Goal: Find specific page/section: Find specific page/section

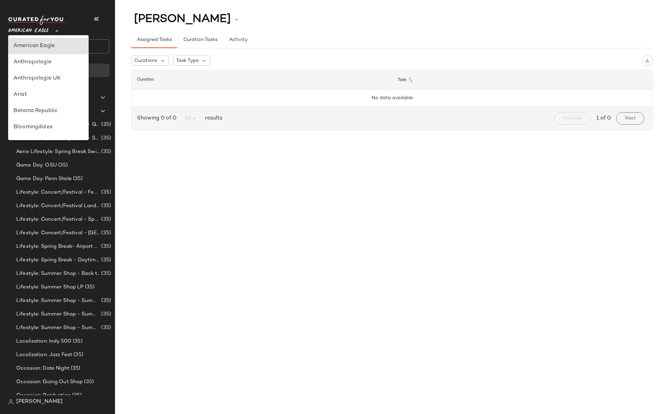
click at [31, 33] on span "American Eagle" at bounding box center [28, 29] width 41 height 12
type input "**"
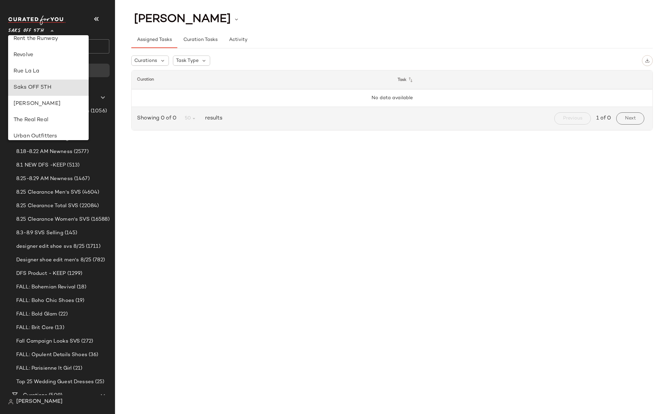
drag, startPoint x: 472, startPoint y: 182, endPoint x: 563, endPoint y: 137, distance: 101.7
click at [480, 172] on div "[PERSON_NAME] Assigned Tasks Curation Tasks Activity Curations Task Type Curati…" at bounding box center [392, 212] width 554 height 403
click at [26, 33] on span "Saks OFF 5TH" at bounding box center [26, 29] width 36 height 12
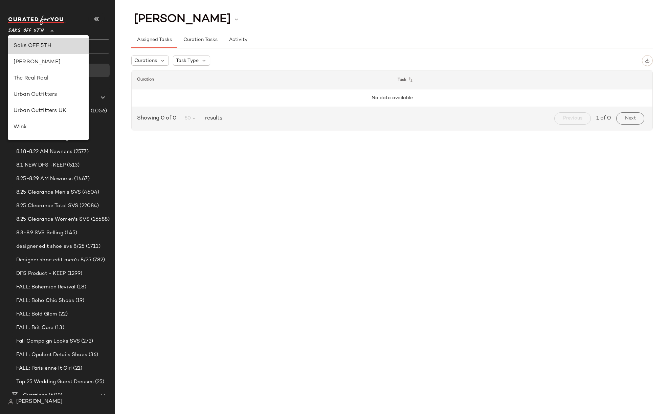
click at [27, 44] on div "Saks OFF 5TH" at bounding box center [49, 46] width 70 height 8
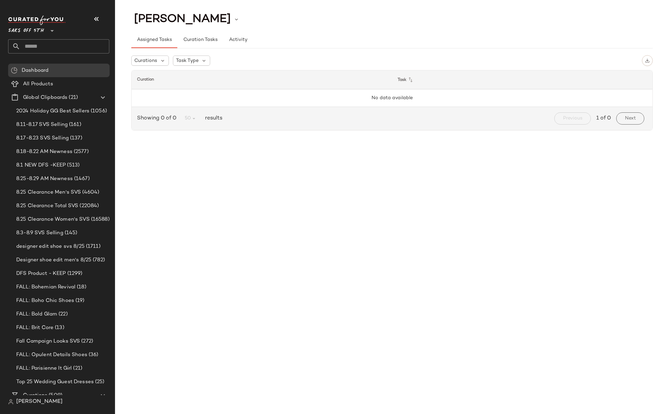
click at [29, 48] on input "text" at bounding box center [64, 46] width 89 height 14
click at [224, 213] on div "[PERSON_NAME] Assigned Tasks Curation Tasks Activity Curations Task Type Curati…" at bounding box center [392, 212] width 554 height 403
click at [43, 87] on span "All Products" at bounding box center [38, 84] width 30 height 8
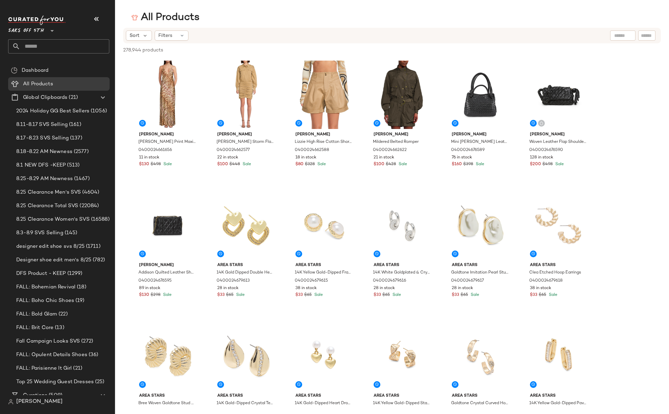
click at [252, 33] on div "Sort Filters" at bounding box center [348, 35] width 444 height 10
click at [258, 35] on div "Sort Filters" at bounding box center [348, 35] width 444 height 10
click at [175, 36] on div "Filters" at bounding box center [172, 35] width 34 height 10
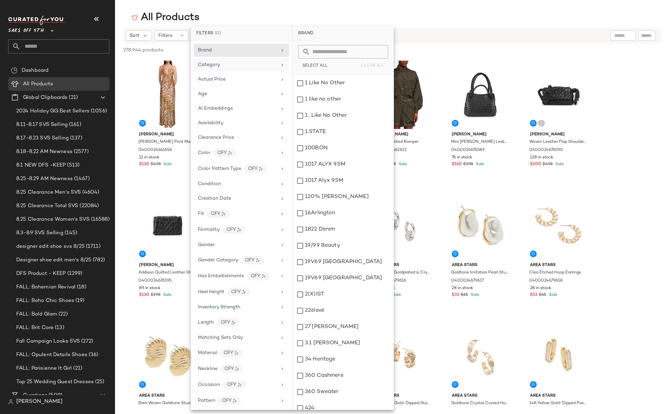
click at [225, 65] on div "Category" at bounding box center [237, 64] width 79 height 7
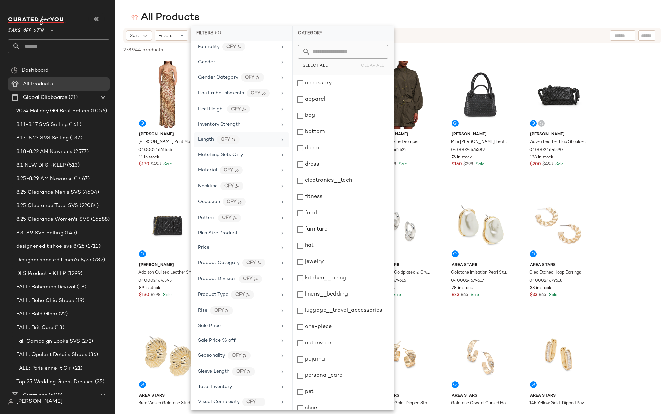
scroll to position [186, 0]
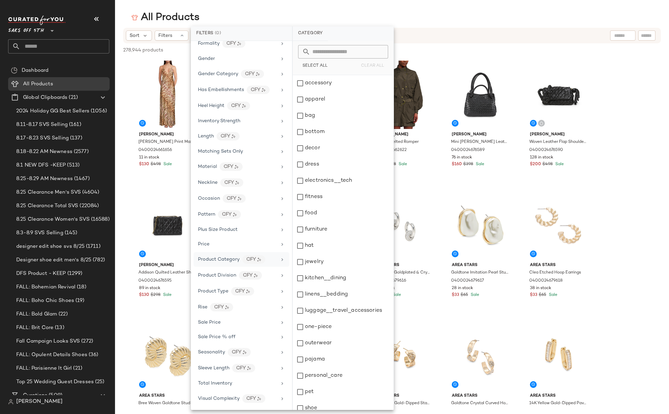
click at [228, 260] on span "Product Category" at bounding box center [219, 259] width 42 height 5
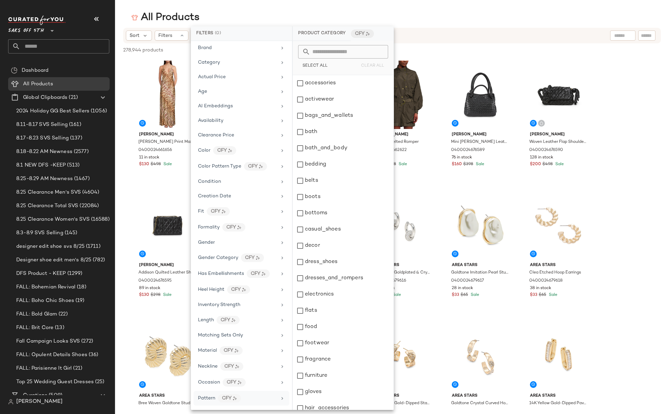
scroll to position [0, 0]
click at [219, 65] on span "Category" at bounding box center [209, 64] width 22 height 5
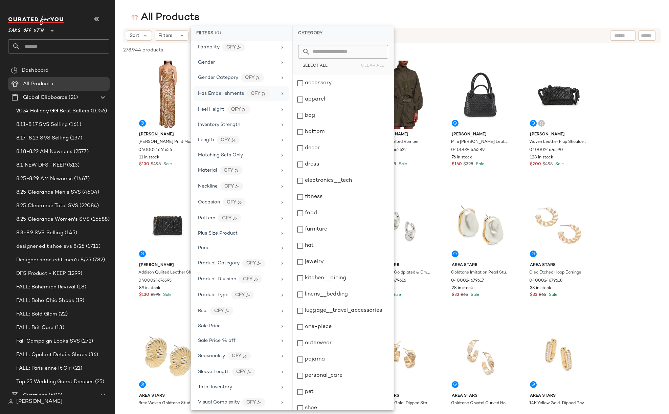
scroll to position [186, 0]
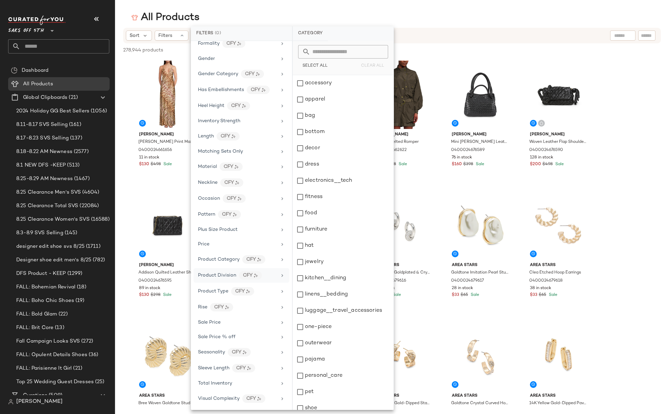
click at [213, 272] on div "Product Division" at bounding box center [217, 275] width 38 height 7
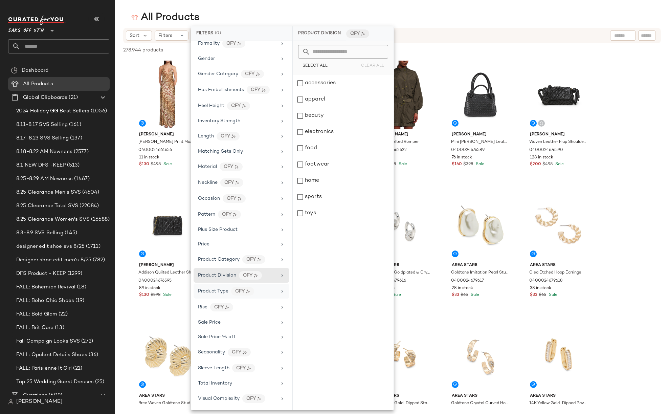
click at [212, 291] on span "Product Type" at bounding box center [213, 291] width 30 height 5
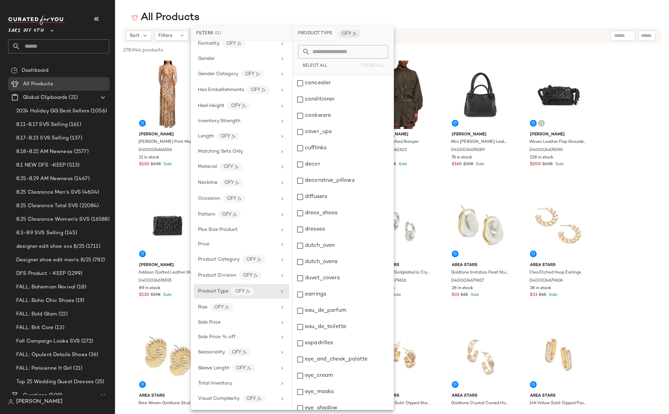
scroll to position [876, 0]
click at [212, 151] on span "Matching Sets Only" at bounding box center [220, 151] width 45 height 5
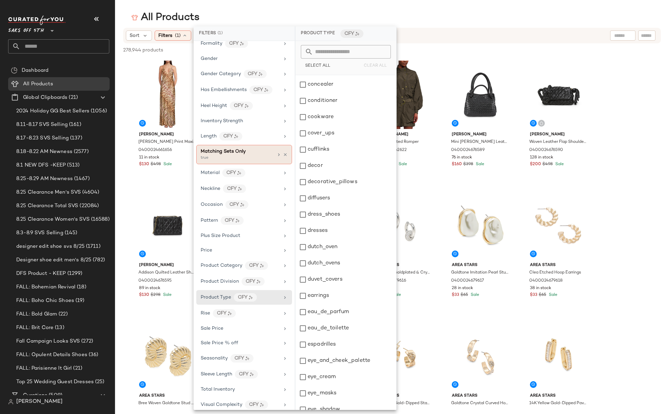
click at [212, 151] on span "Matching Sets Only" at bounding box center [223, 151] width 45 height 5
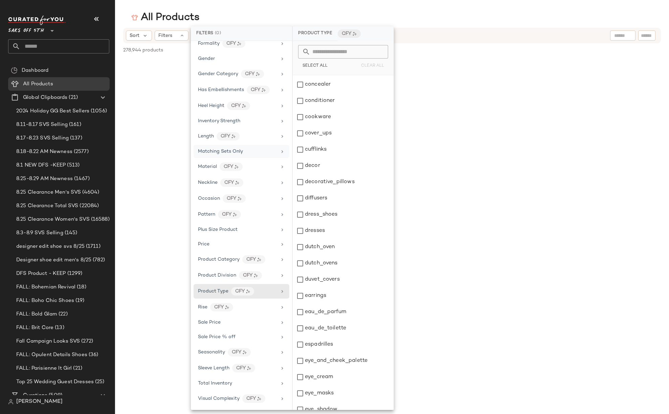
scroll to position [0, 0]
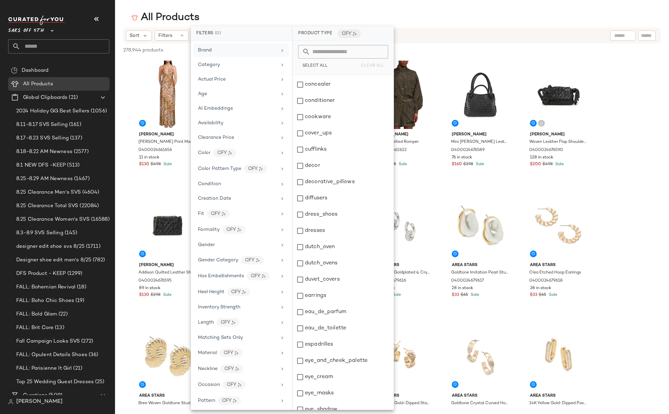
click at [224, 47] on div "Brand" at bounding box center [237, 50] width 79 height 7
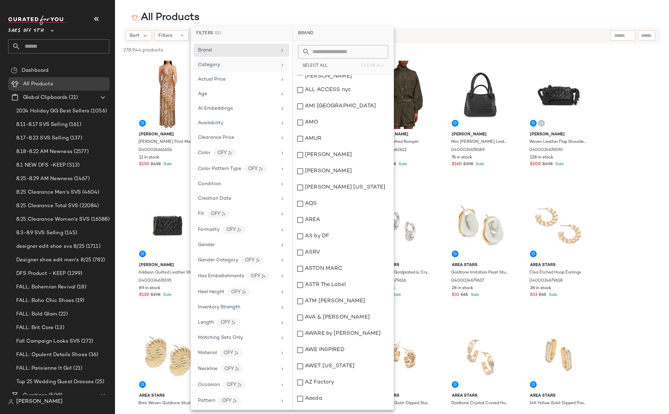
click at [227, 64] on div "Category" at bounding box center [237, 64] width 79 height 7
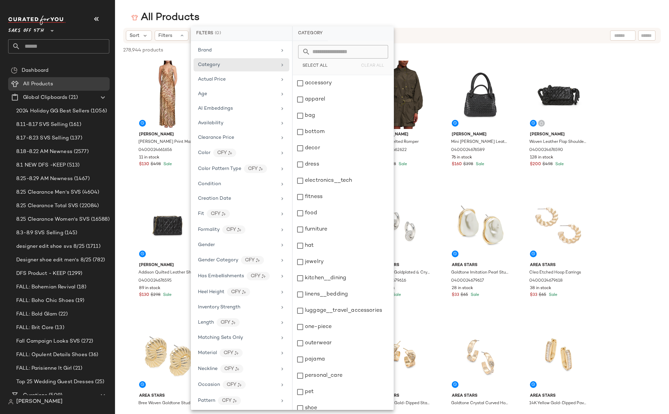
click at [480, 16] on div "All Products" at bounding box center [392, 18] width 554 height 14
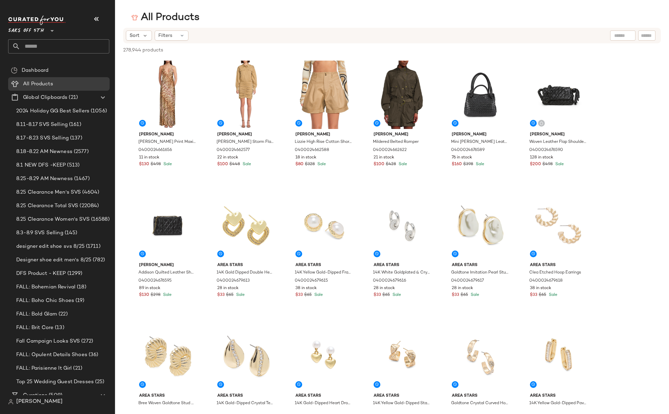
click at [480, 22] on div "All Products" at bounding box center [392, 18] width 554 height 14
click at [392, 25] on div "All Products Sort Filters 278,944 products • 0 selected Deselect All [PERSON_NA…" at bounding box center [334, 212] width 669 height 403
click at [372, 15] on div "All Products" at bounding box center [392, 18] width 554 height 14
click at [397, 16] on div "All Products" at bounding box center [392, 18] width 554 height 14
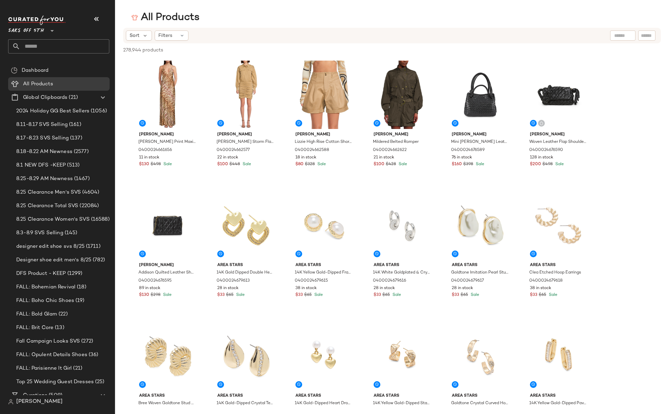
click at [397, 16] on div "All Products" at bounding box center [392, 18] width 554 height 14
